Goal: Task Accomplishment & Management: Understand process/instructions

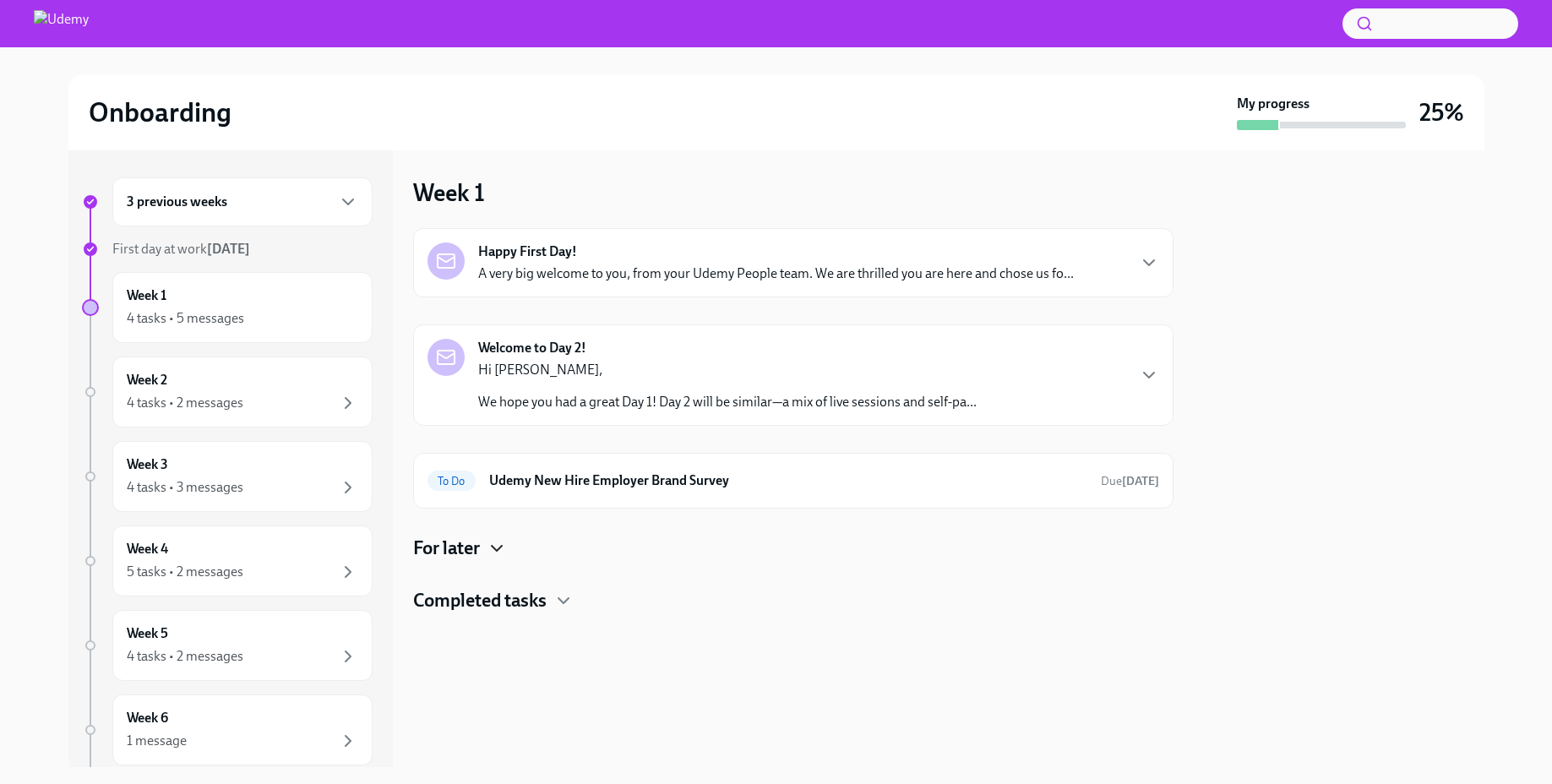
click at [488, 541] on icon "button" at bounding box center [496, 548] width 21 height 21
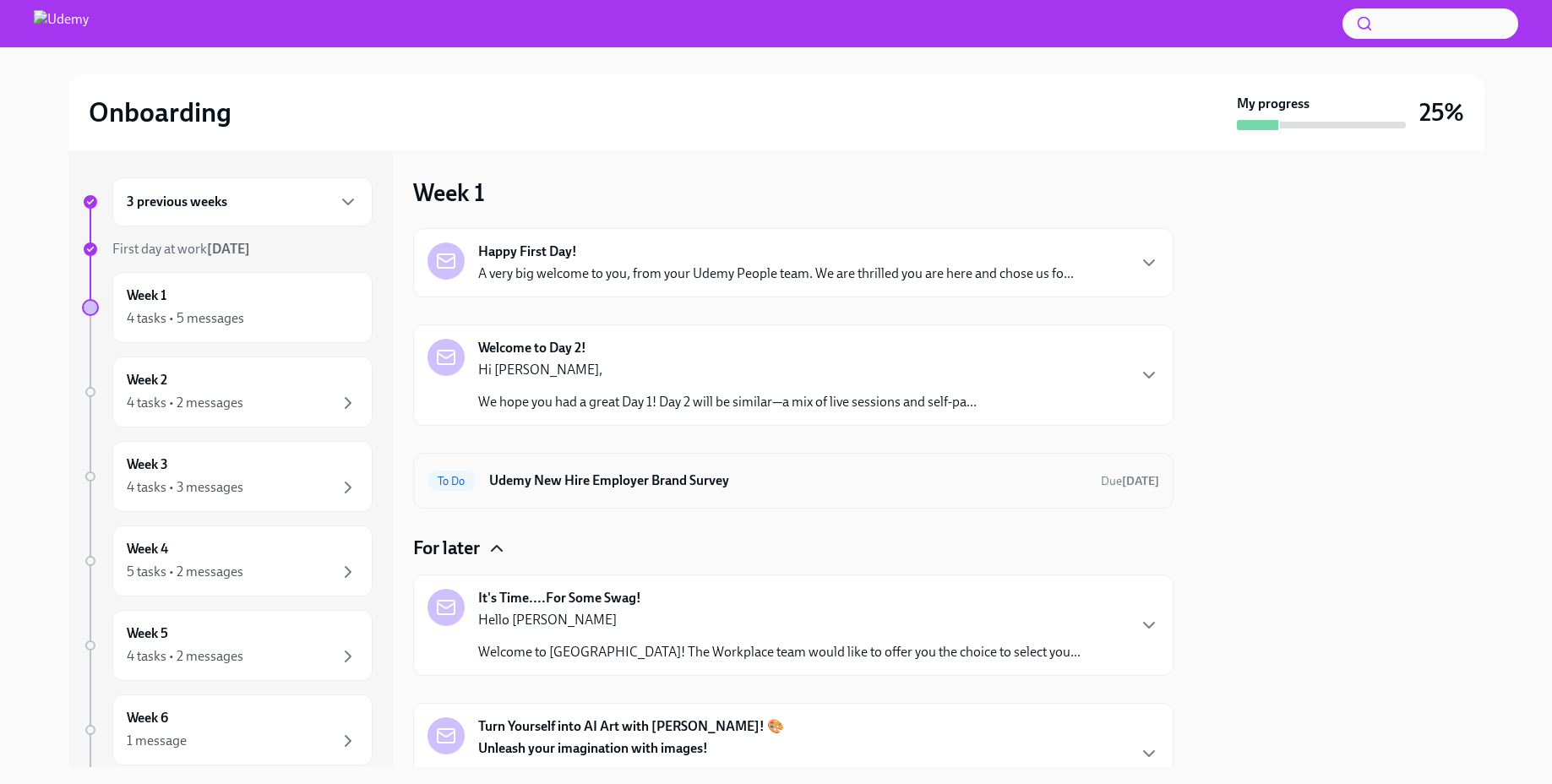
click at [849, 476] on h6 "Udemy New Hire Employer Brand Survey" at bounding box center [788, 480] width 598 height 19
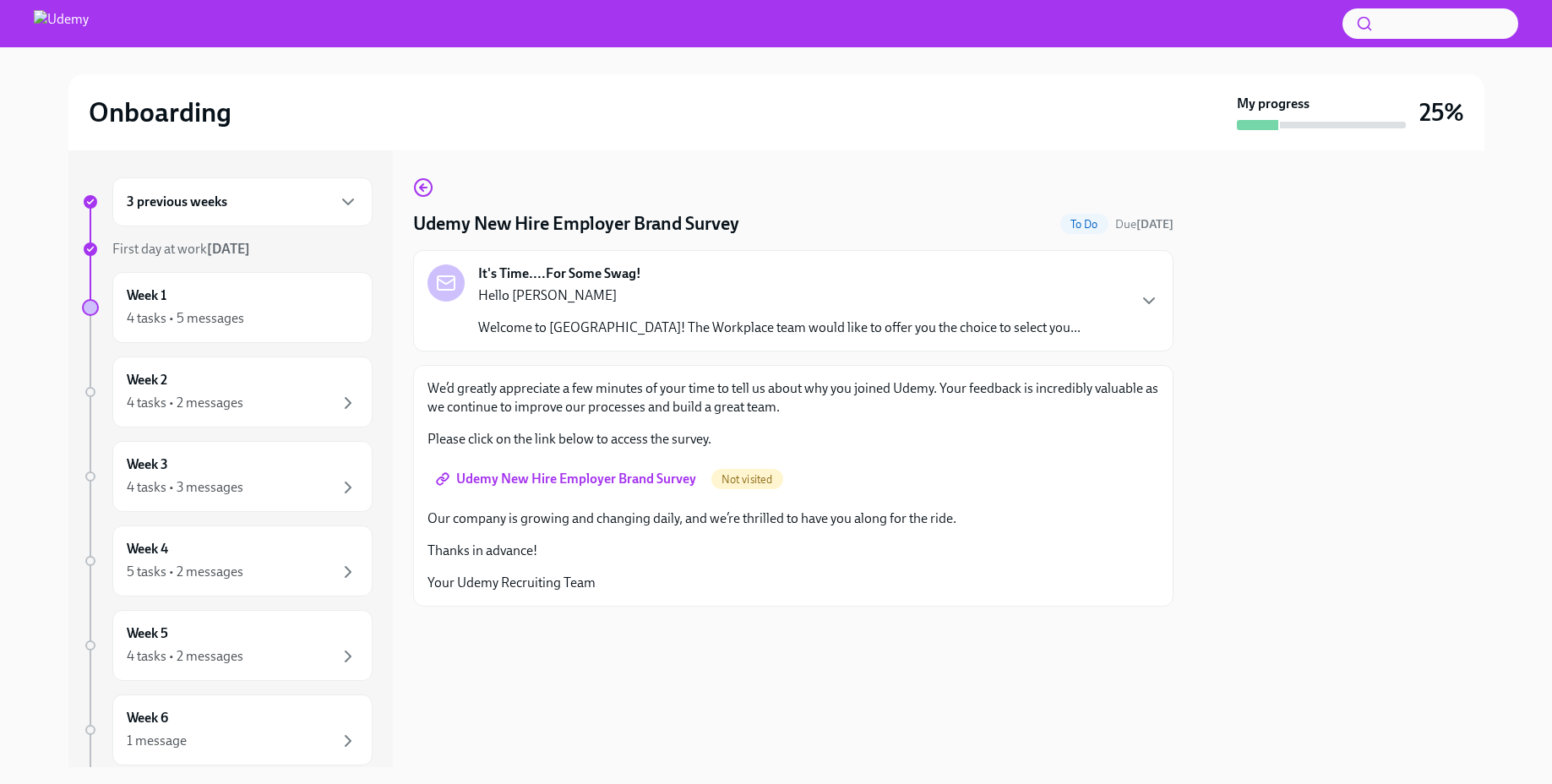
click at [588, 482] on span "Udemy New Hire Employer Brand Survey" at bounding box center [568, 479] width 257 height 17
click at [421, 188] on icon "button" at bounding box center [422, 187] width 4 height 7
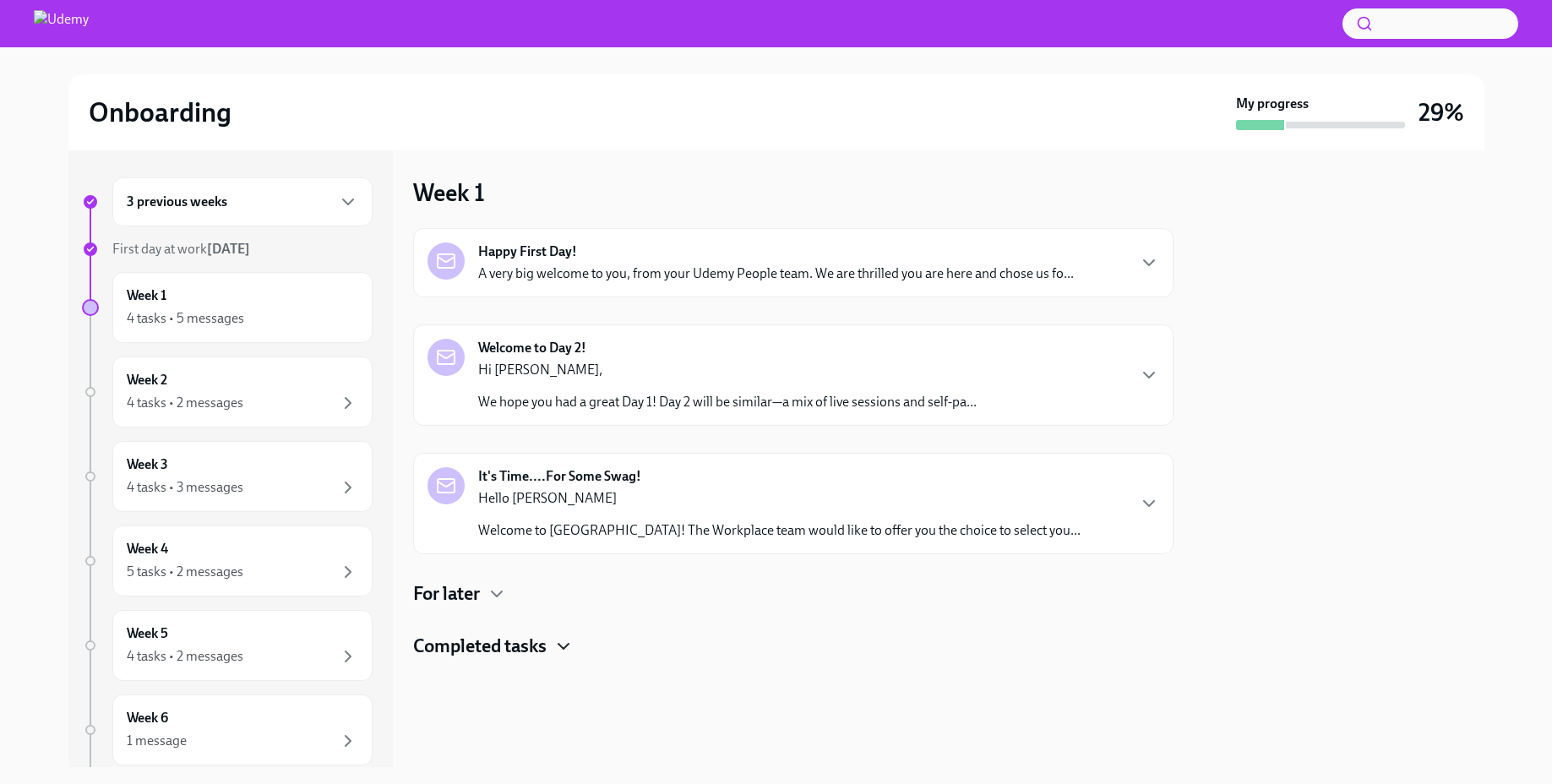
click at [567, 642] on icon "button" at bounding box center [563, 646] width 21 height 21
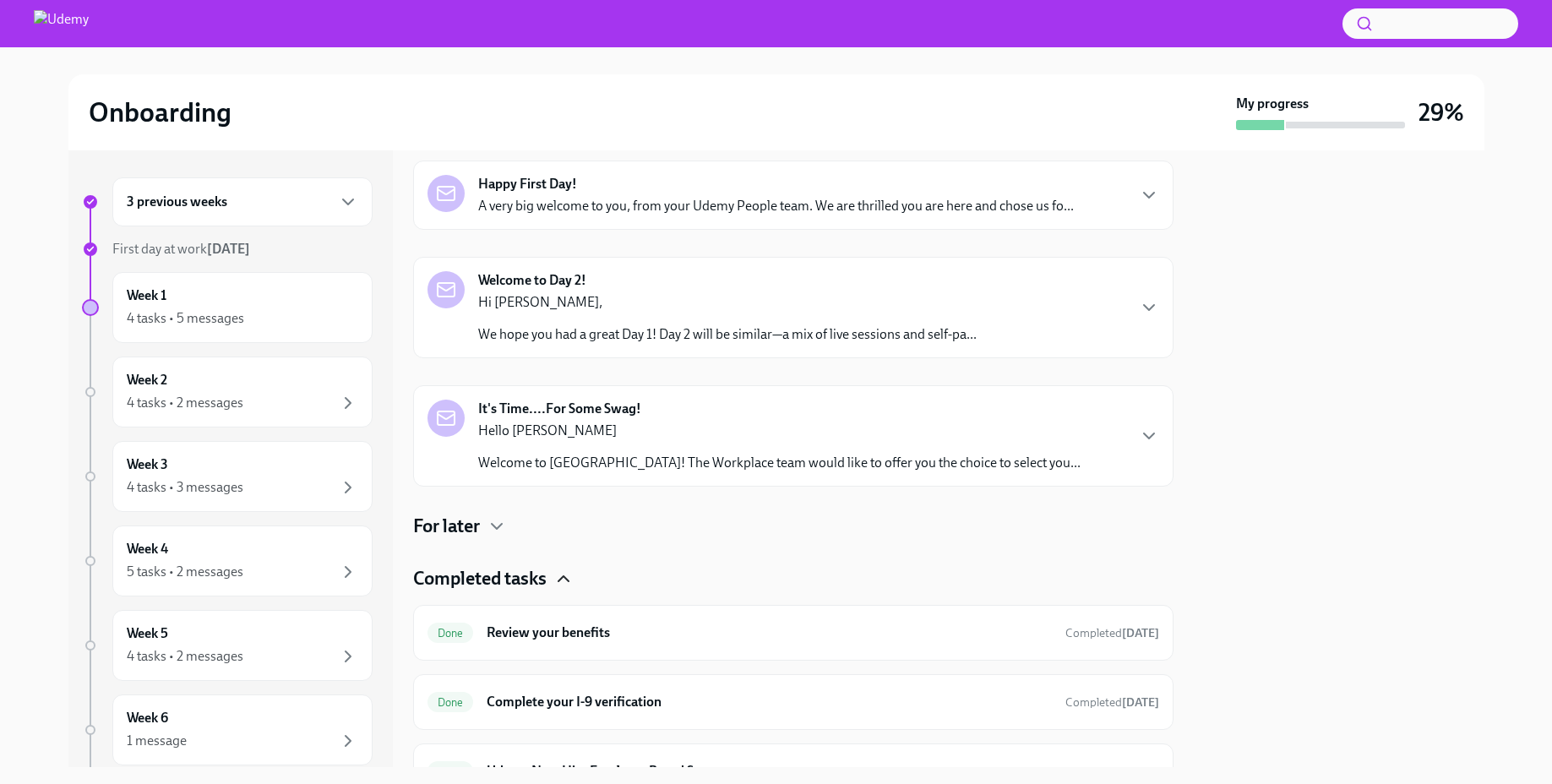
scroll to position [153, 0]
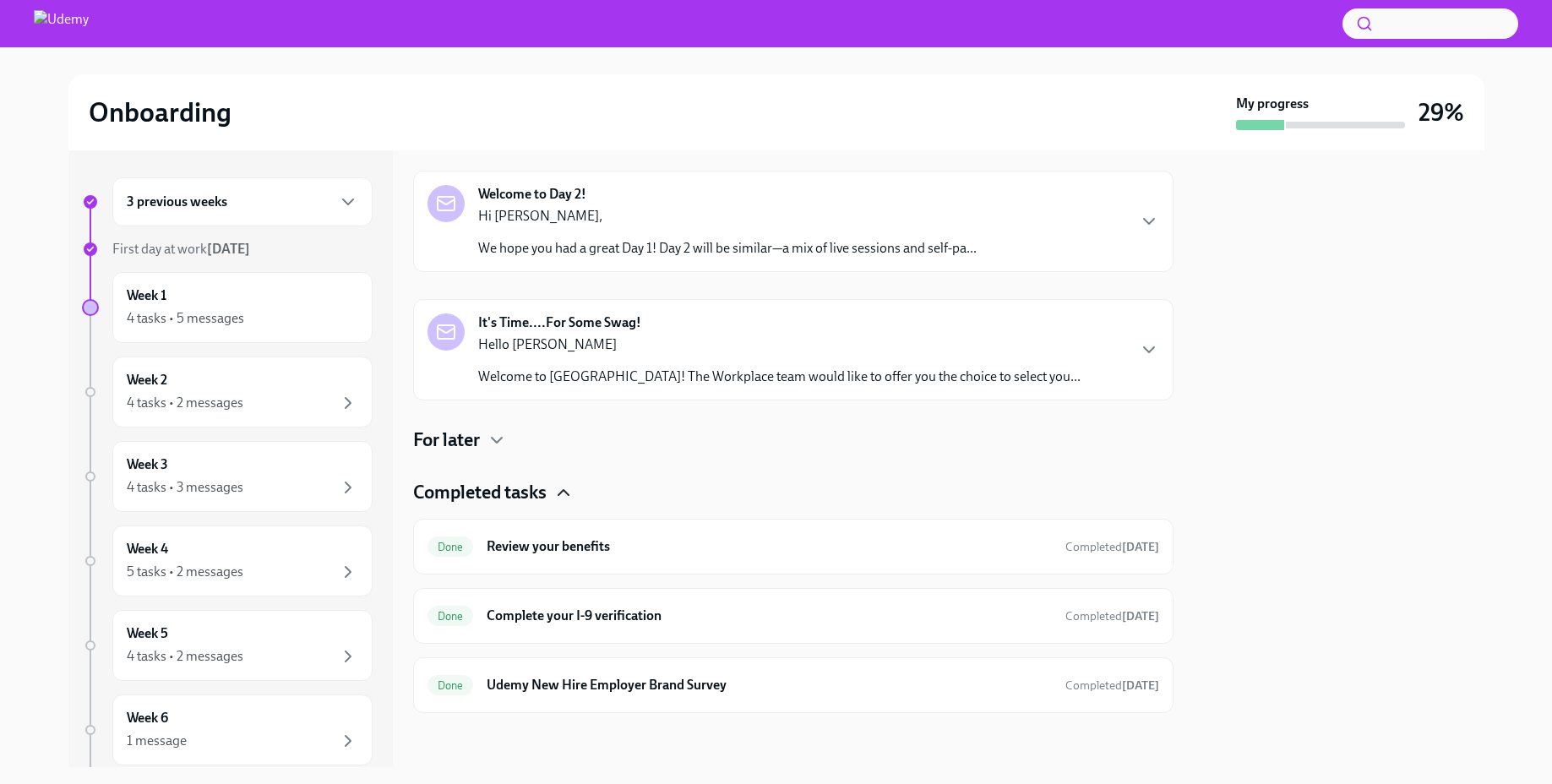
click at [564, 488] on icon "button" at bounding box center [563, 492] width 21 height 21
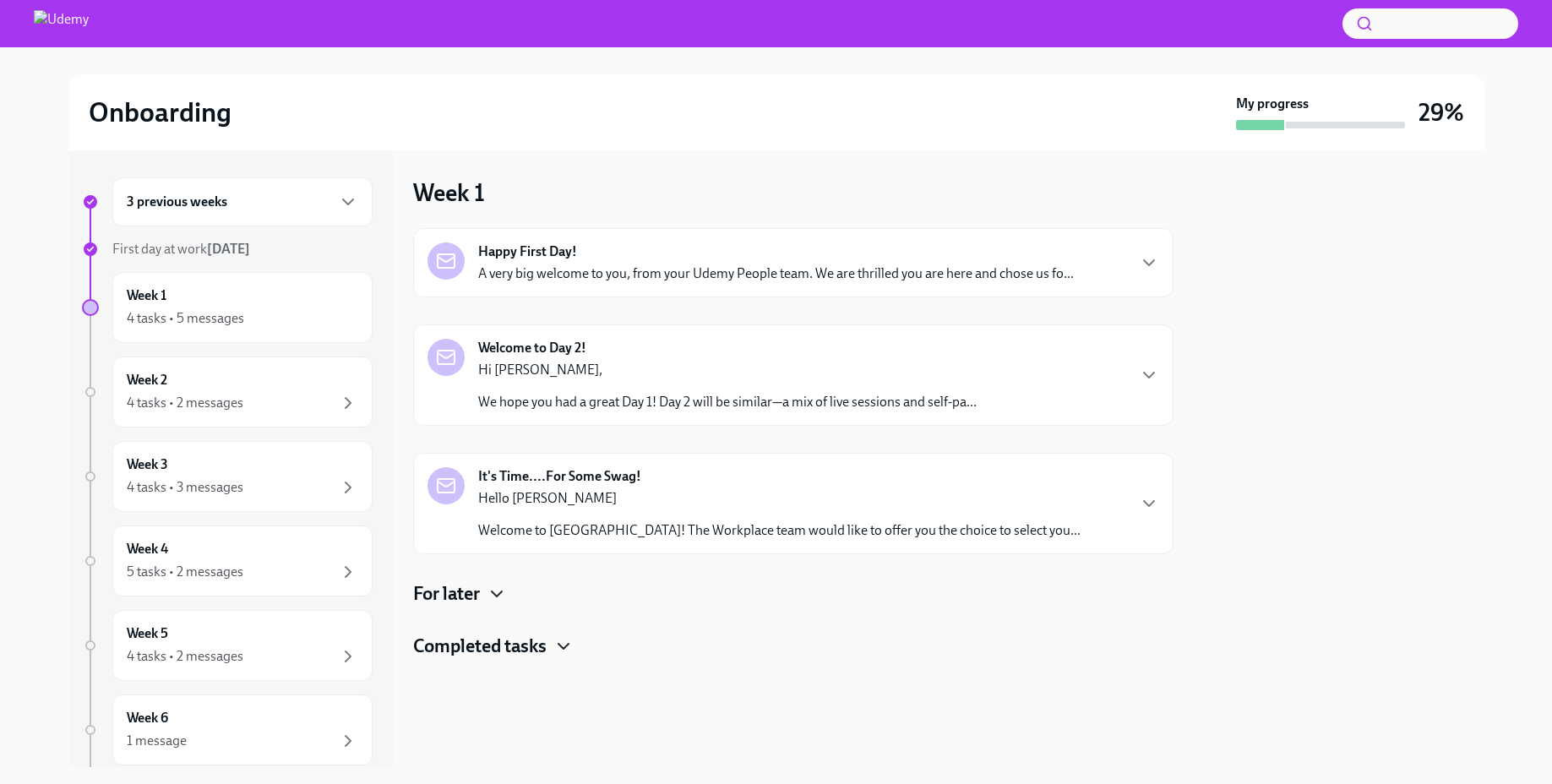
click at [499, 589] on icon "button" at bounding box center [496, 594] width 21 height 21
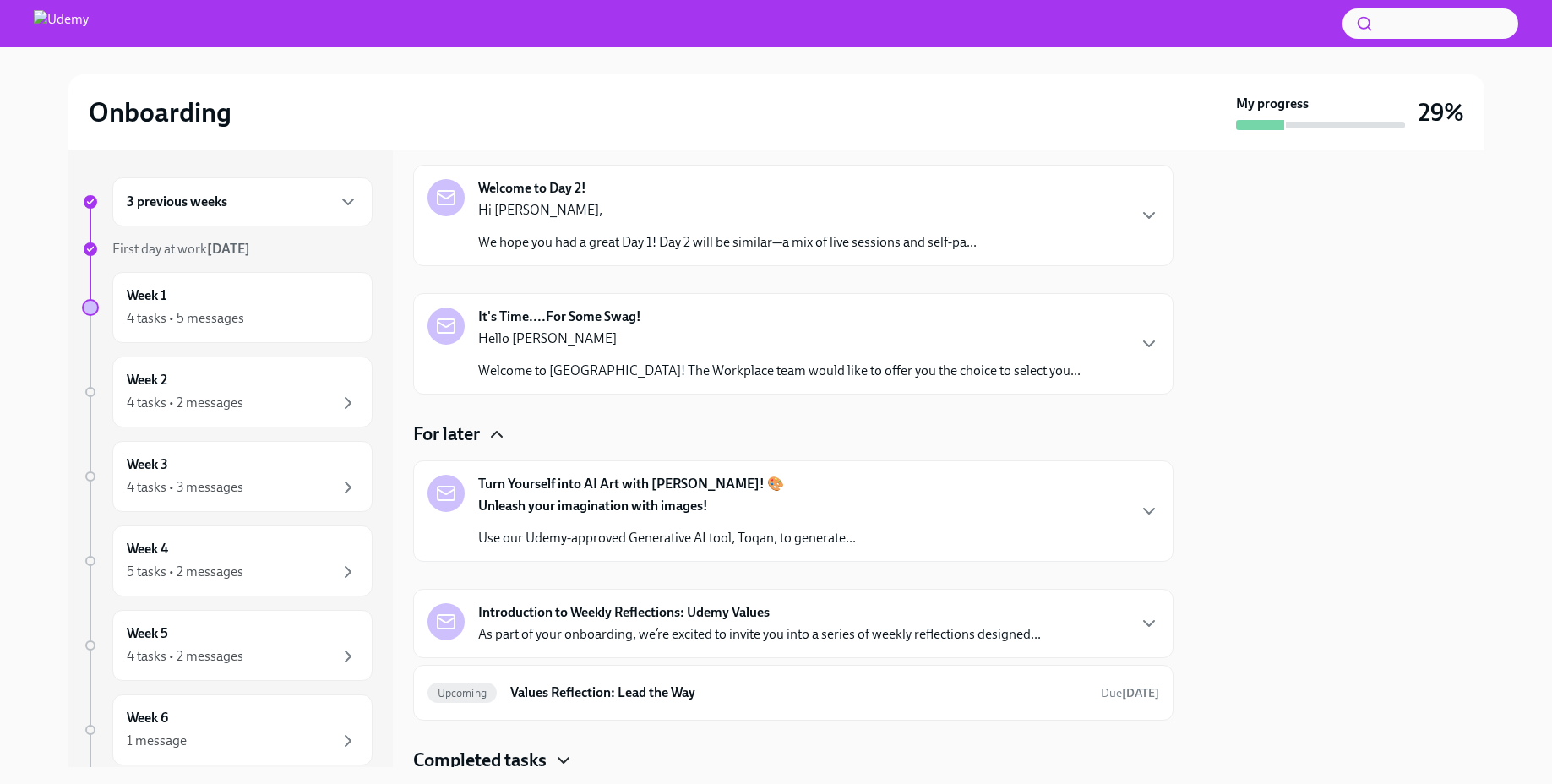
scroll to position [220, 0]
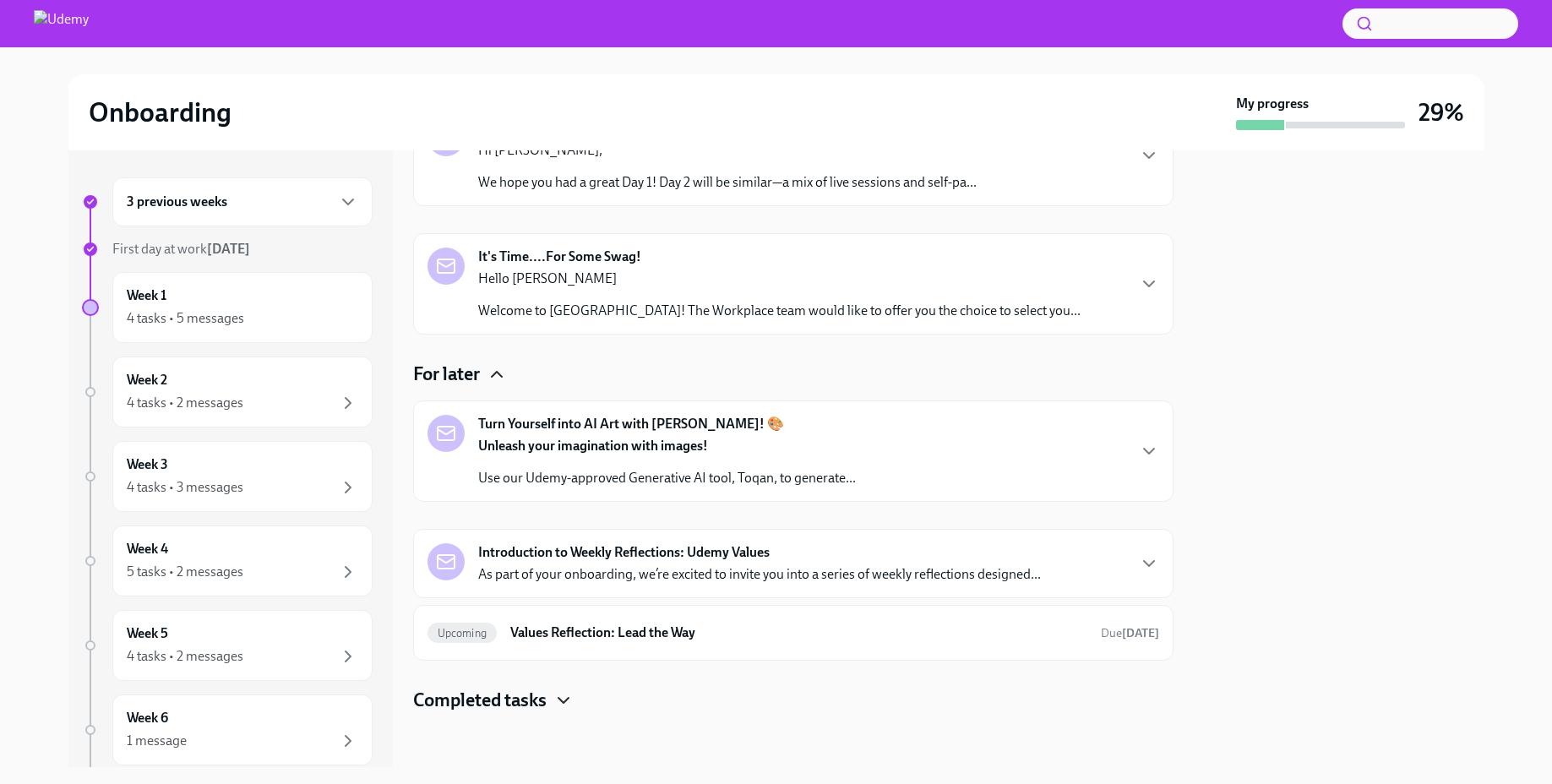
click at [651, 455] on p "Unleash your imagination with images!" at bounding box center [667, 446] width 378 height 19
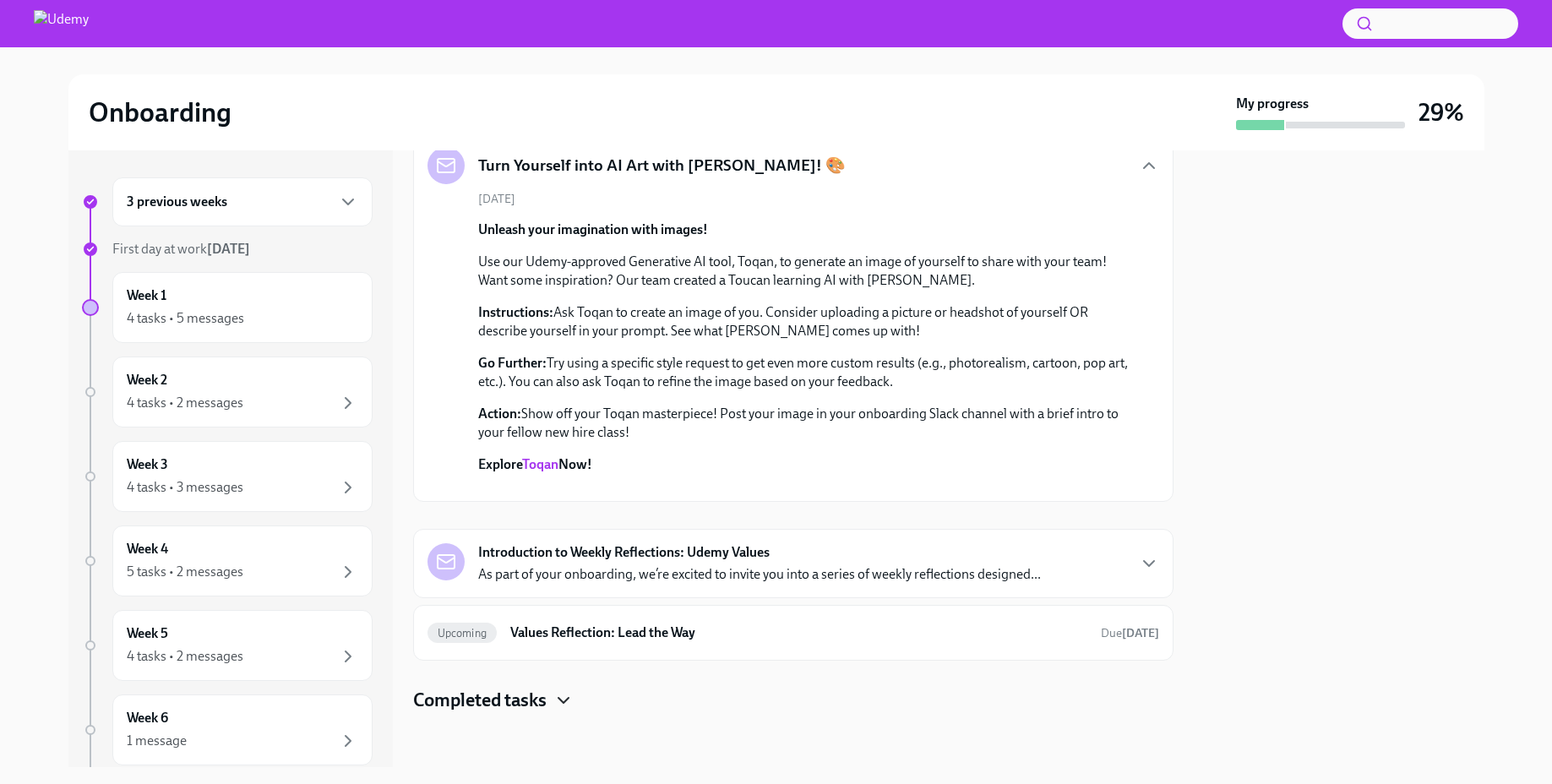
scroll to position [653, 0]
click at [538, 457] on link "Toqan" at bounding box center [540, 465] width 36 height 16
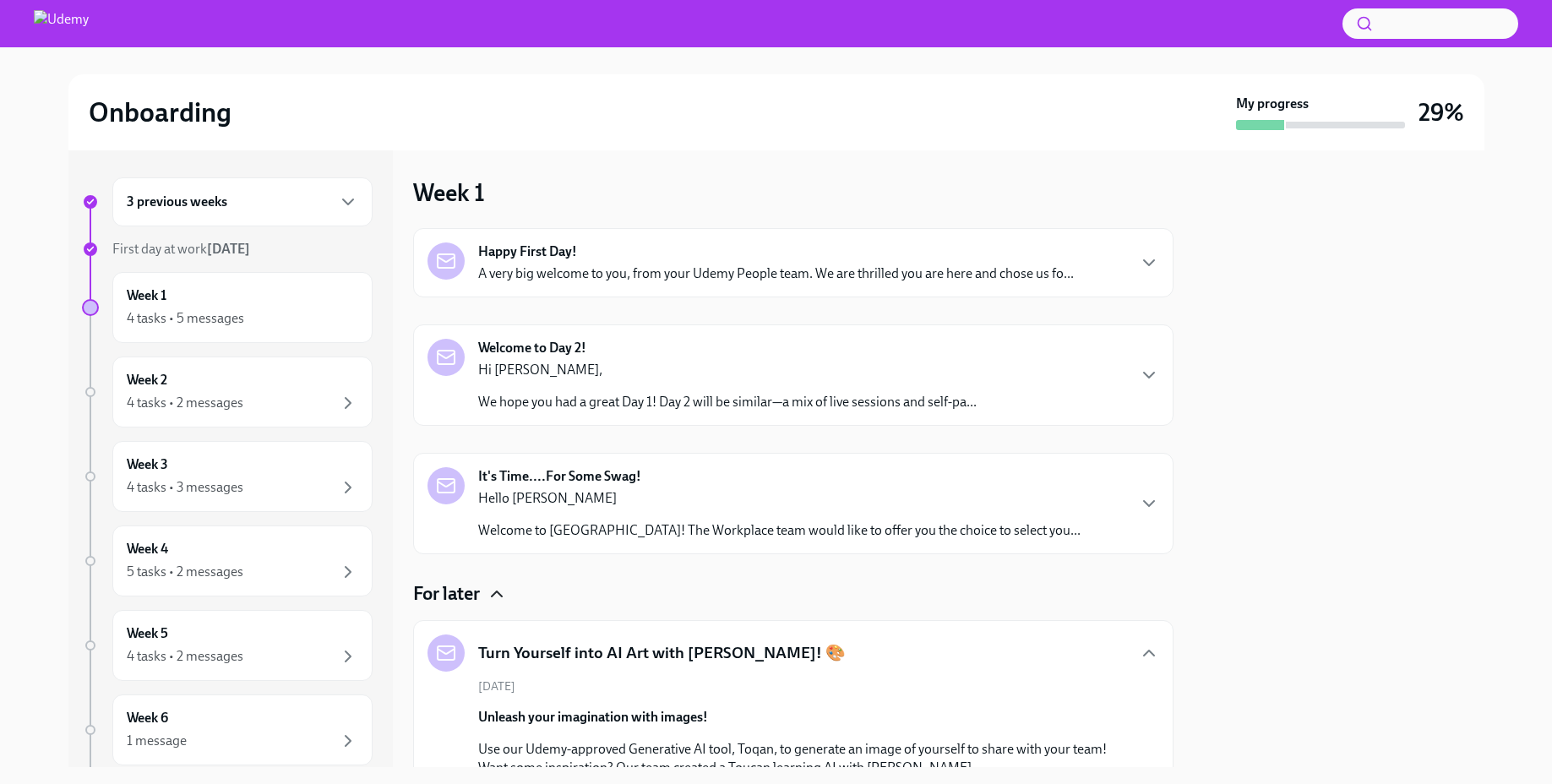
scroll to position [368, 0]
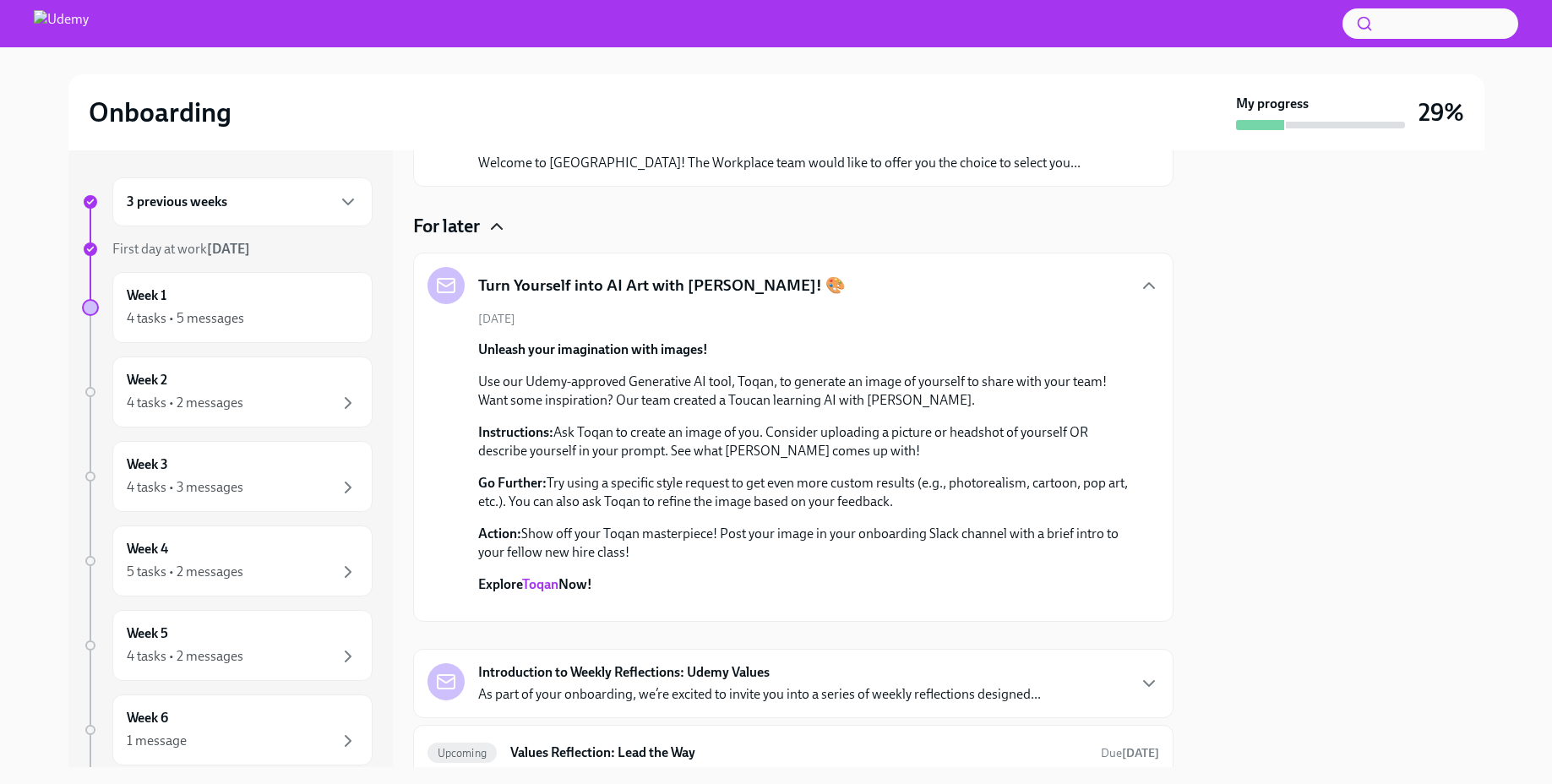
click at [499, 232] on icon "button" at bounding box center [496, 226] width 21 height 21
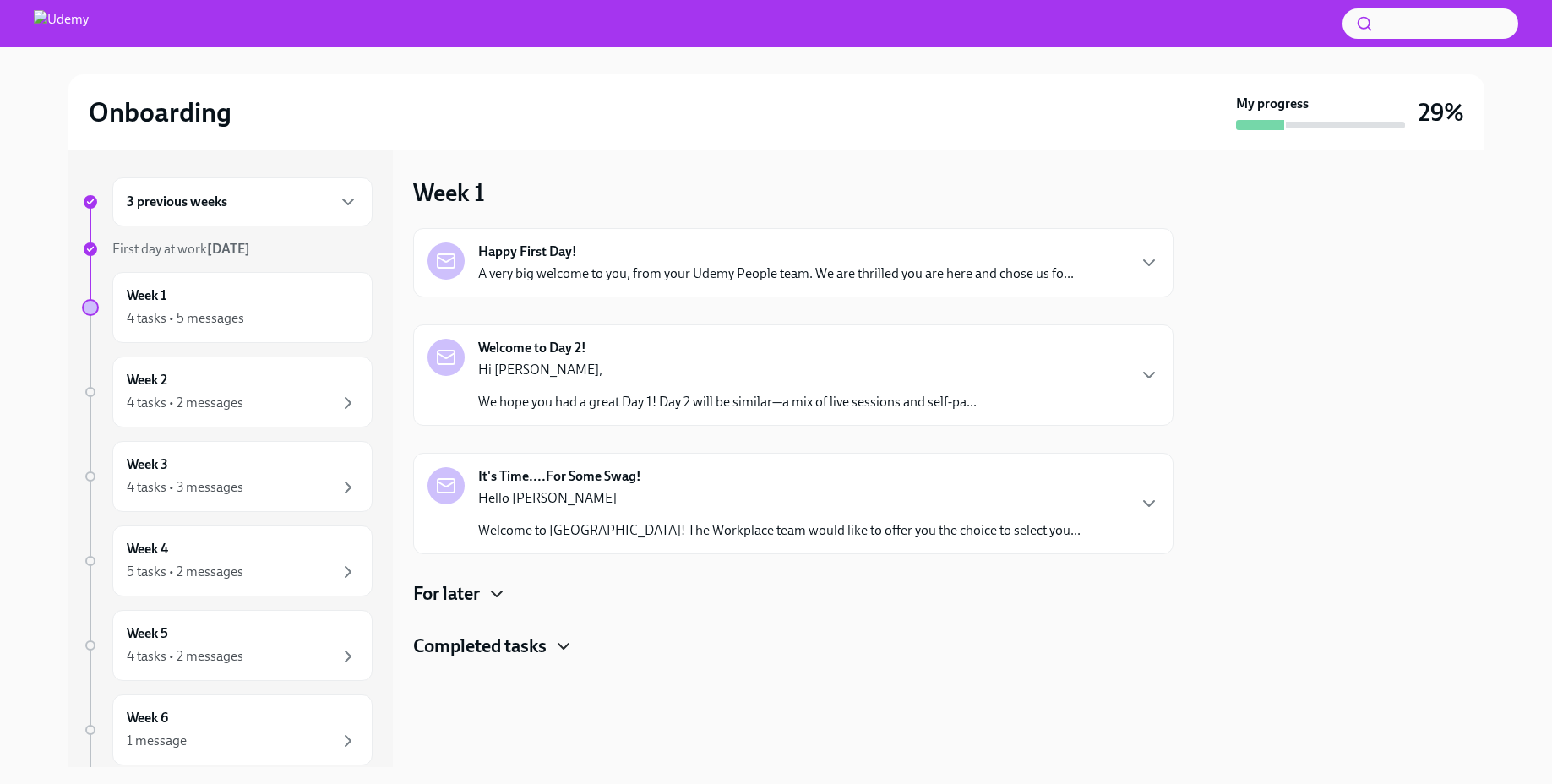
click at [558, 641] on icon "button" at bounding box center [563, 646] width 21 height 21
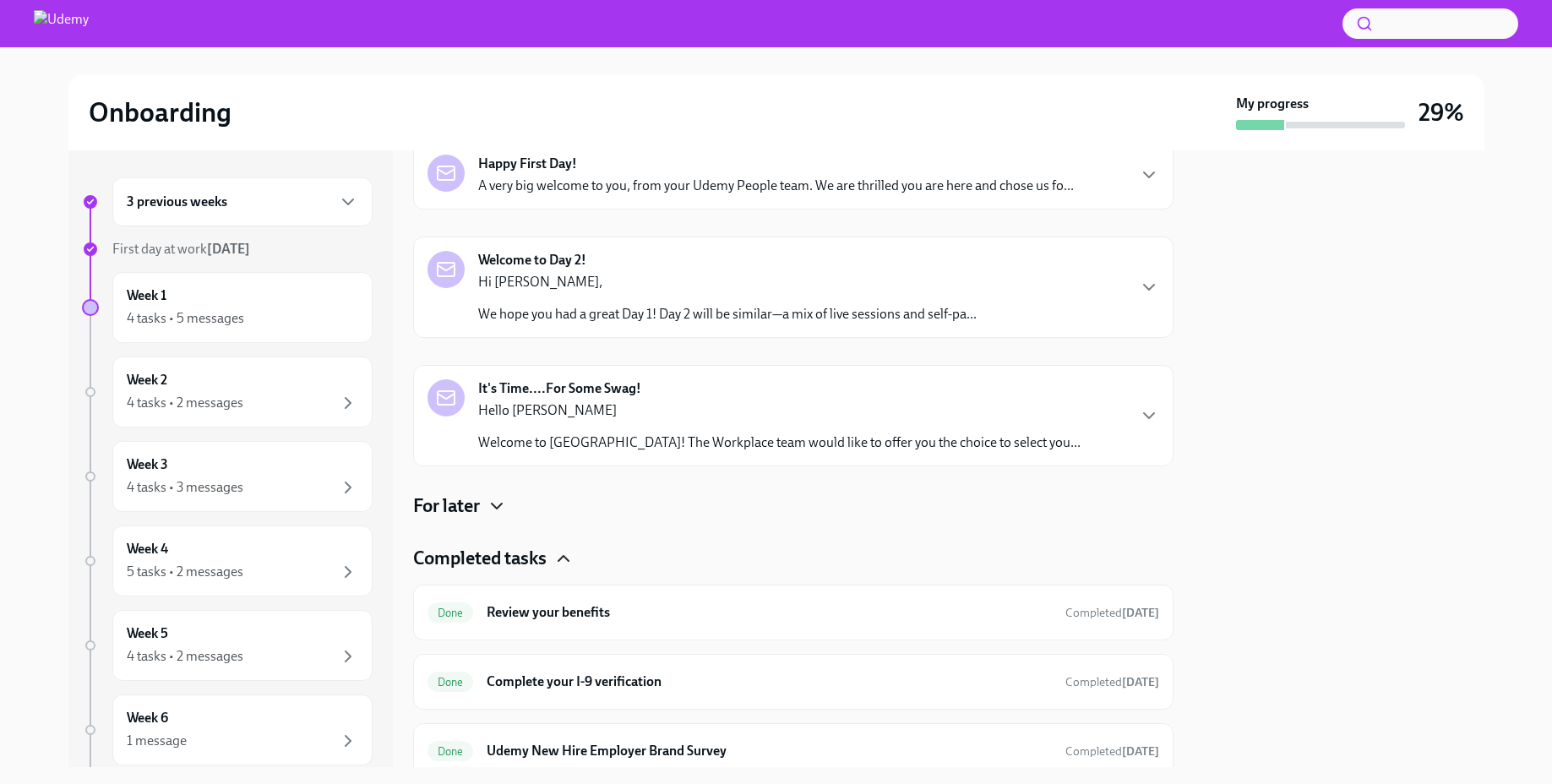
scroll to position [153, 0]
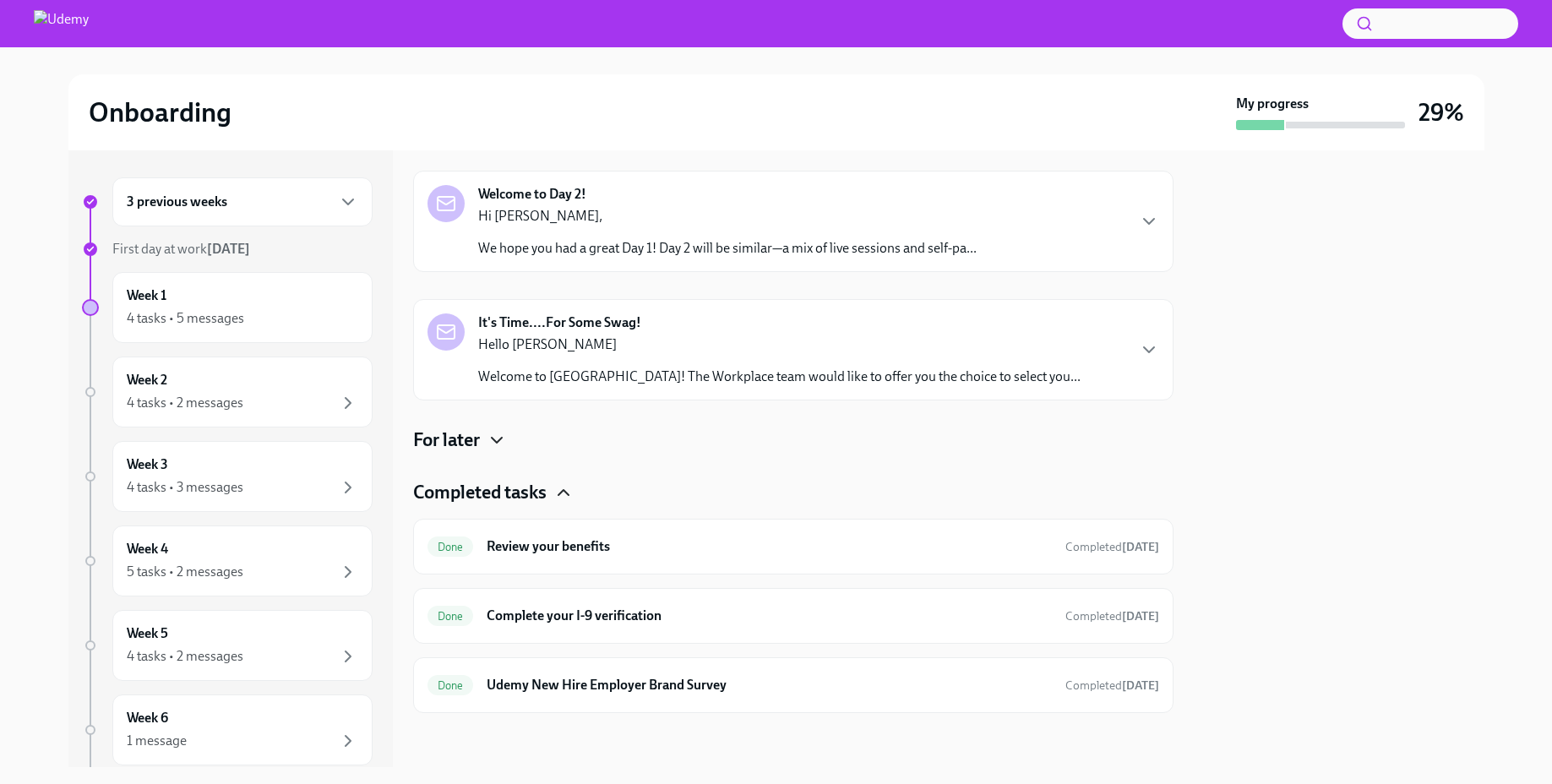
click at [493, 442] on icon "button" at bounding box center [496, 440] width 21 height 21
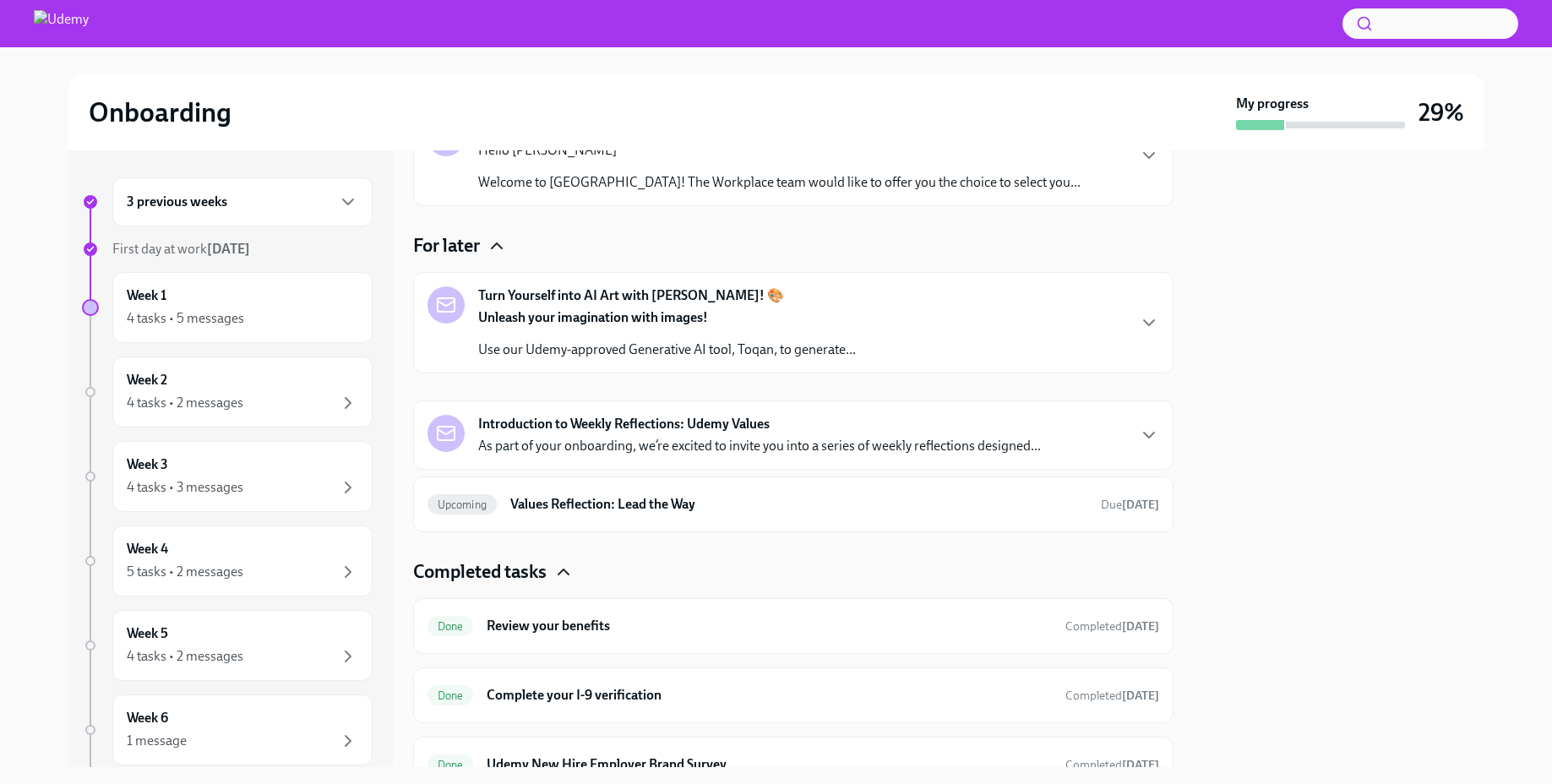
scroll to position [370, 0]
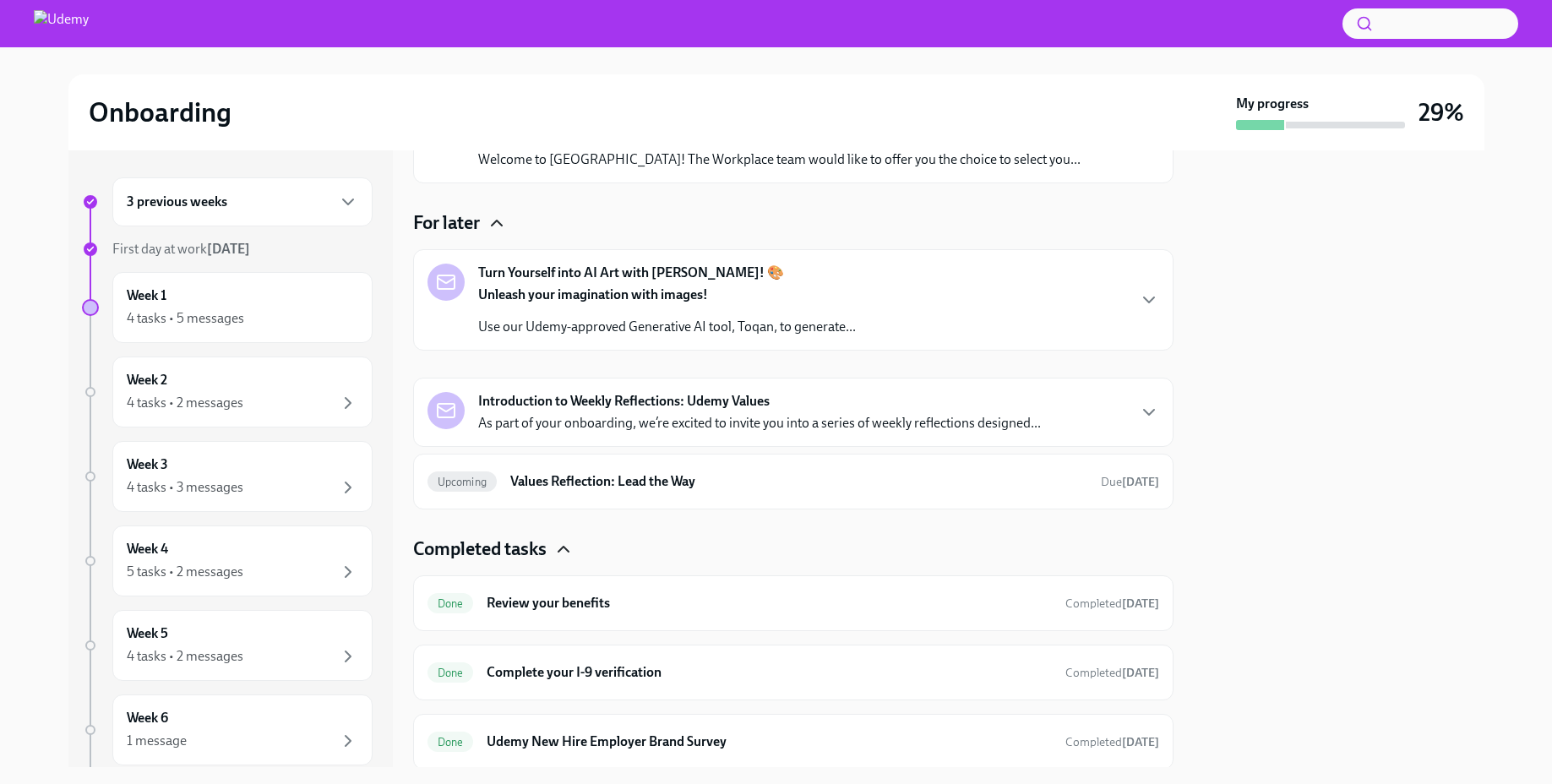
click at [781, 307] on div "Unleash your imagination with images! Use our Udemy-approved Generative AI tool…" at bounding box center [667, 310] width 378 height 51
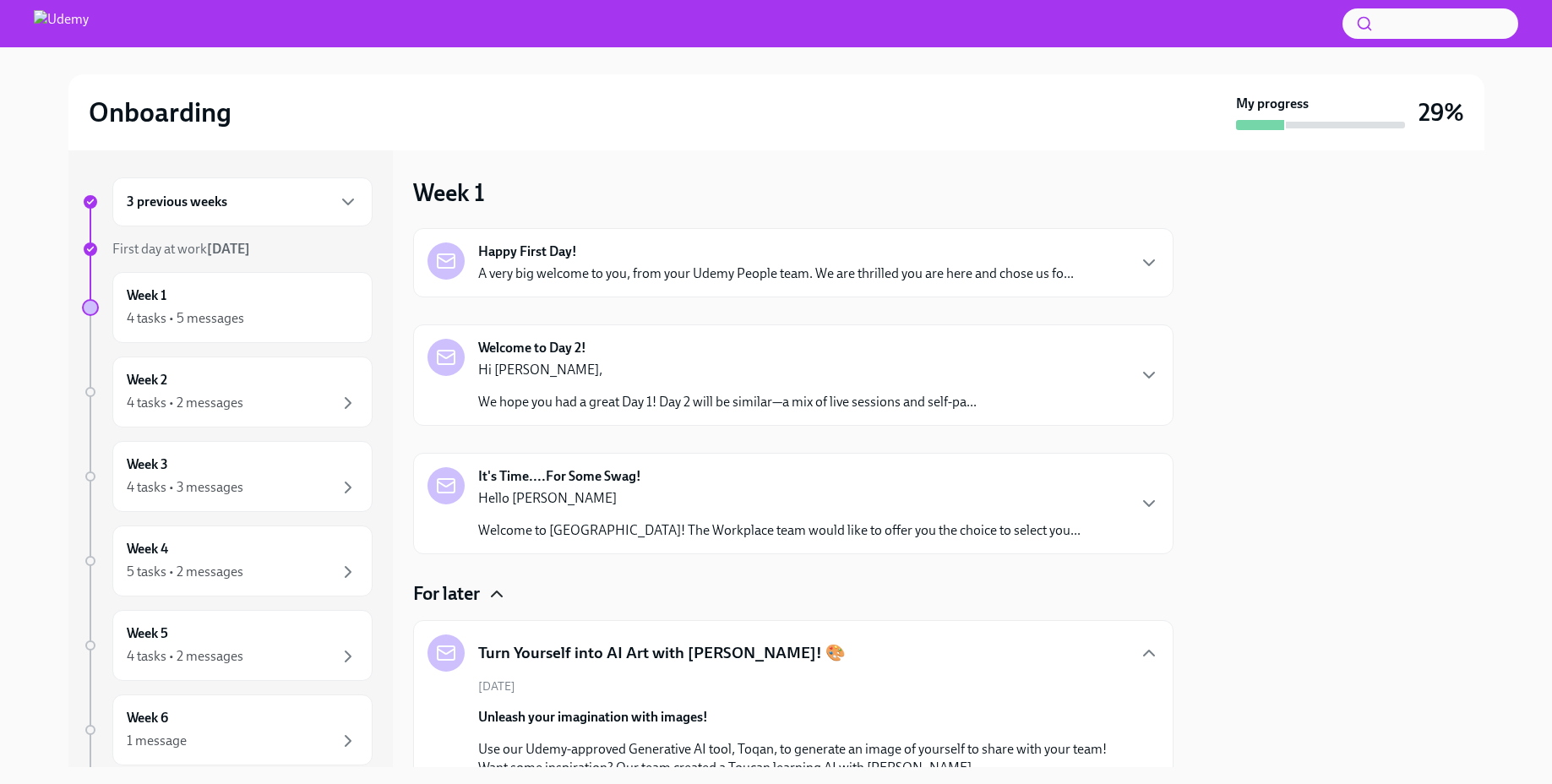
scroll to position [312, 0]
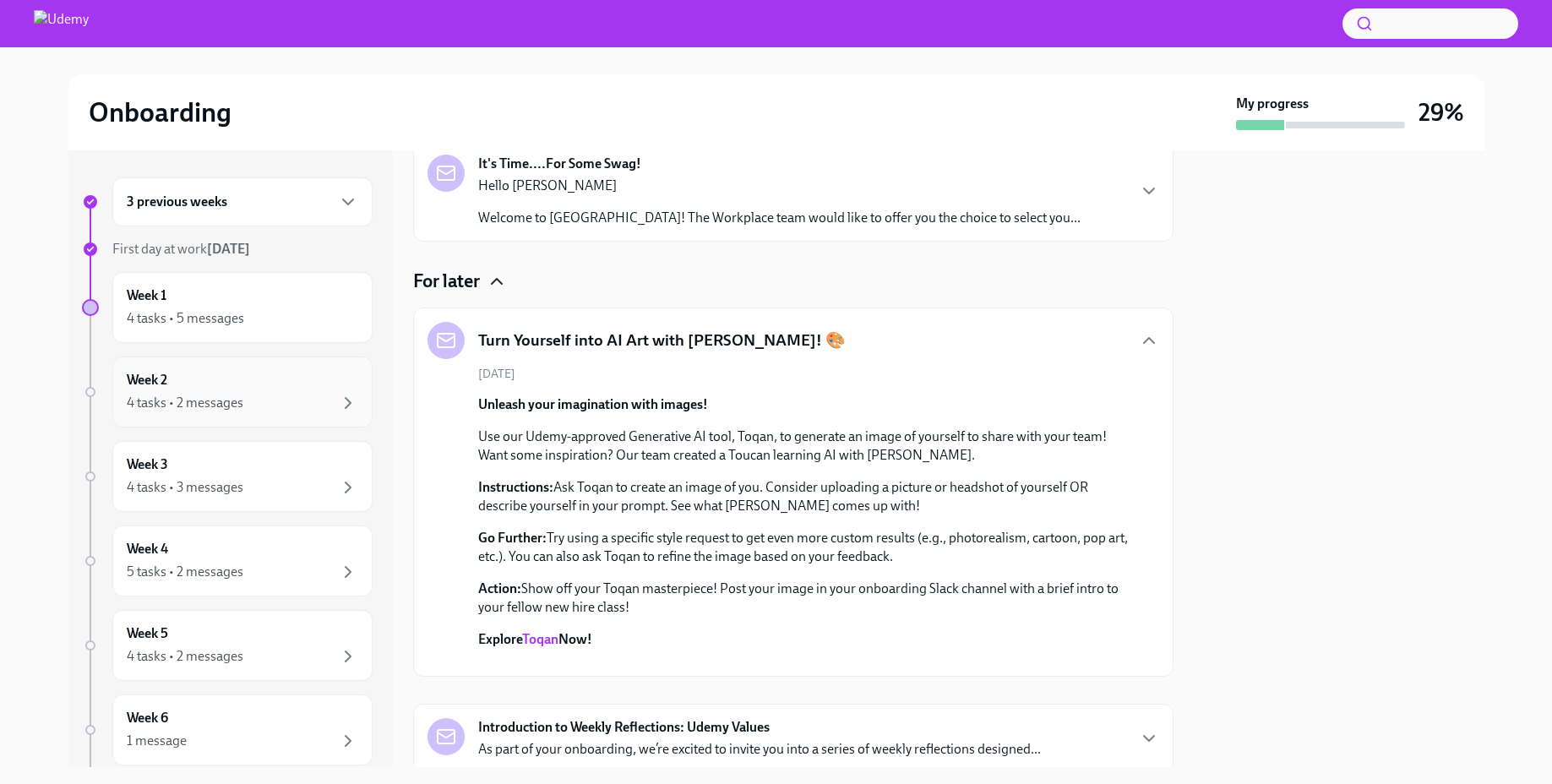
click at [246, 382] on div "Week 2 4 tasks • 2 messages" at bounding box center [242, 391] width 231 height 42
